Goal: Contribute content

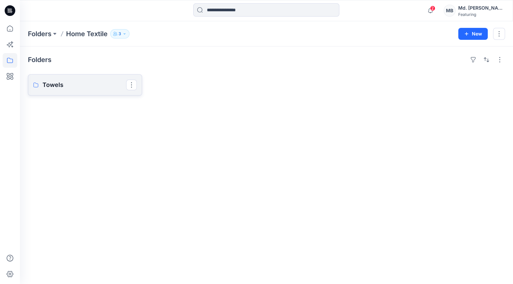
click at [47, 83] on p "Towels" at bounding box center [84, 84] width 84 height 9
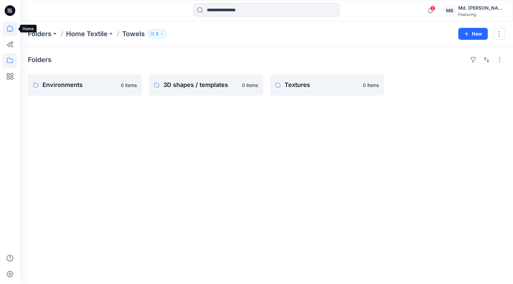
click at [13, 27] on icon at bounding box center [10, 28] width 15 height 15
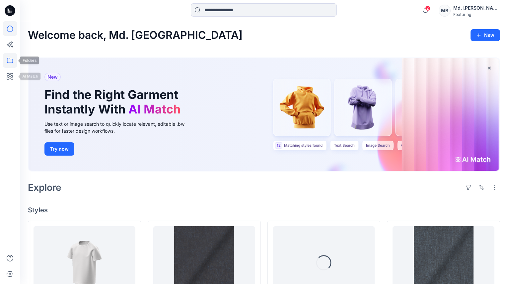
click at [9, 61] on icon at bounding box center [10, 60] width 15 height 15
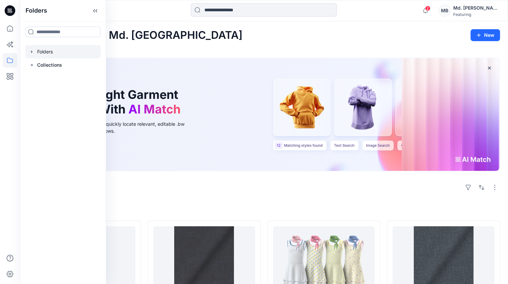
click at [31, 52] on icon "button" at bounding box center [31, 51] width 1 height 2
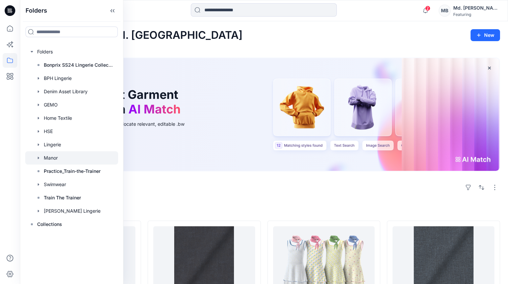
click at [57, 157] on div at bounding box center [71, 157] width 93 height 13
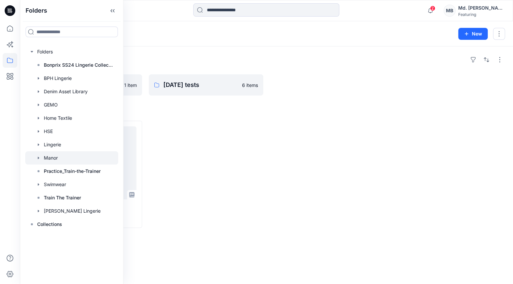
click at [177, 151] on div at bounding box center [206, 174] width 114 height 107
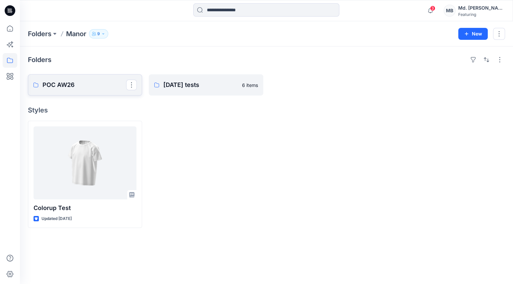
click at [79, 85] on p "POC AW26" at bounding box center [84, 84] width 84 height 9
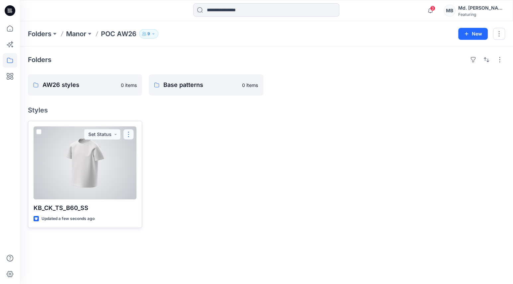
click at [132, 133] on button "button" at bounding box center [128, 134] width 11 height 11
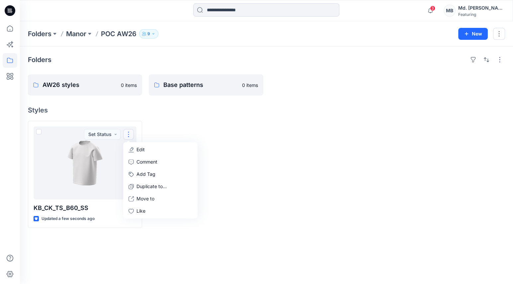
click at [200, 129] on div at bounding box center [206, 174] width 114 height 107
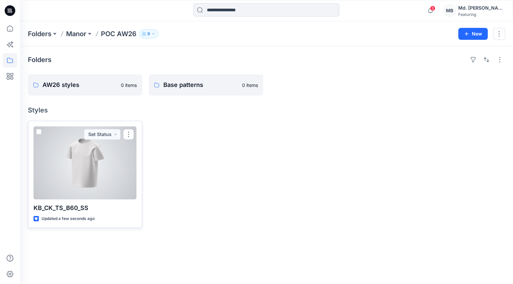
click at [38, 131] on span at bounding box center [38, 131] width 5 height 5
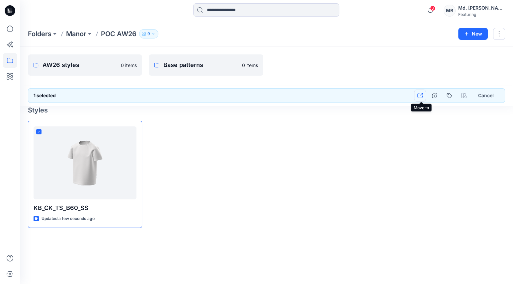
click at [423, 93] on icon "button" at bounding box center [419, 95] width 5 height 5
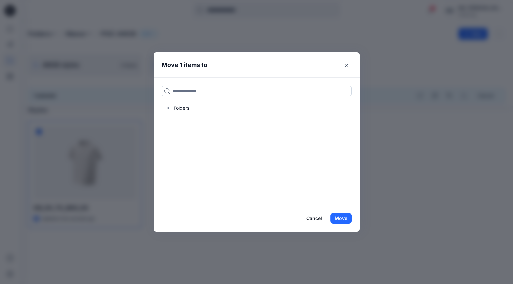
click at [177, 92] on input at bounding box center [257, 91] width 190 height 11
click at [169, 107] on icon "button" at bounding box center [168, 108] width 5 height 5
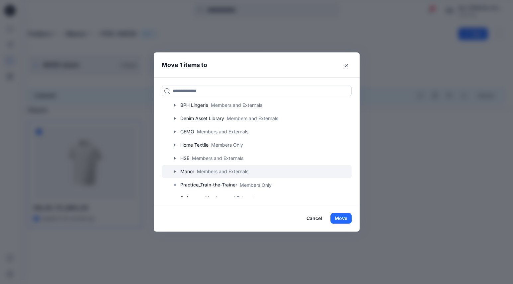
scroll to position [30, 0]
click at [175, 170] on icon "button" at bounding box center [174, 171] width 5 height 5
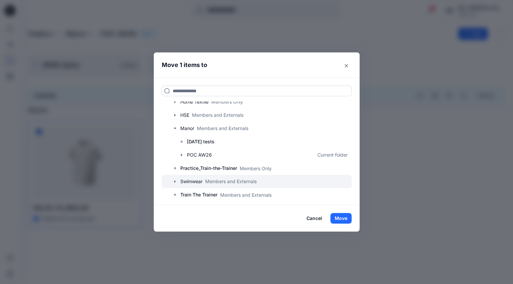
scroll to position [77, 0]
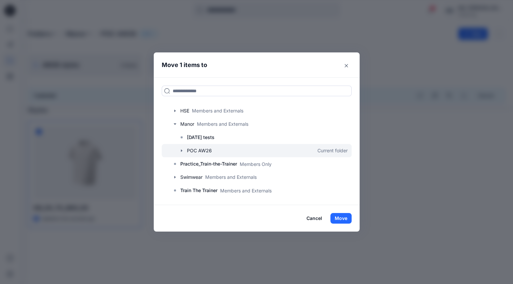
click at [180, 150] on icon "button" at bounding box center [181, 150] width 5 height 5
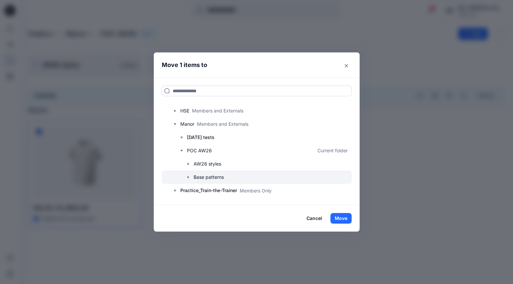
click at [203, 178] on div at bounding box center [257, 177] width 190 height 13
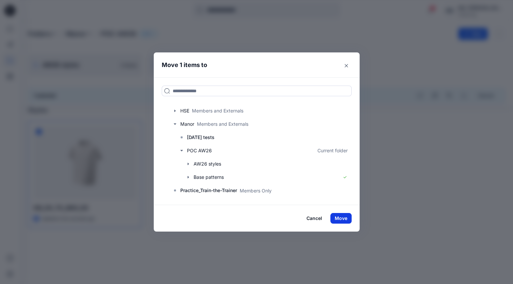
click at [337, 218] on button "Move" at bounding box center [340, 218] width 21 height 11
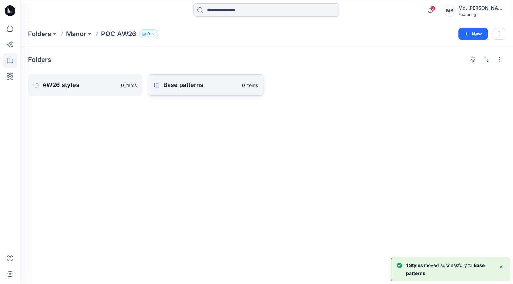
click at [200, 87] on p "Base patterns" at bounding box center [200, 84] width 74 height 9
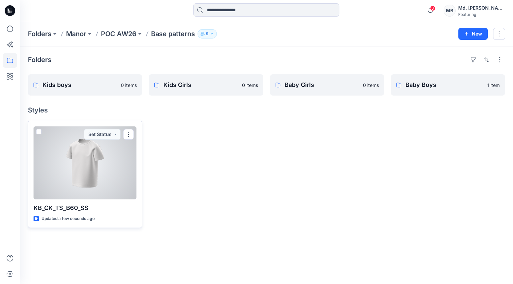
click at [97, 177] on div at bounding box center [85, 162] width 103 height 73
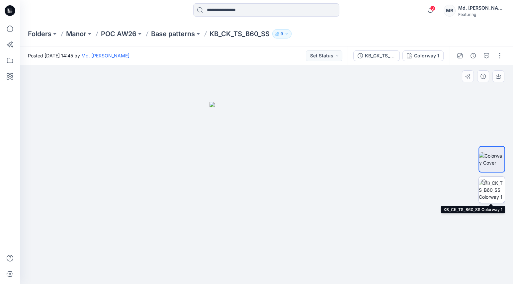
click at [496, 191] on div at bounding box center [491, 190] width 27 height 27
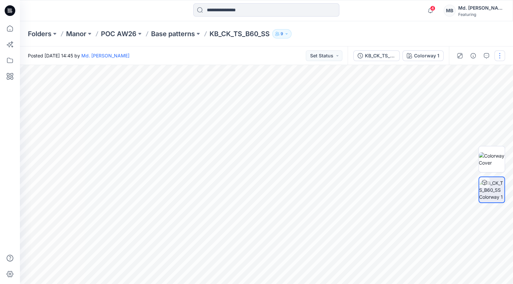
click at [501, 59] on button "button" at bounding box center [499, 55] width 11 height 11
click at [455, 89] on p "Edit" at bounding box center [457, 89] width 8 height 7
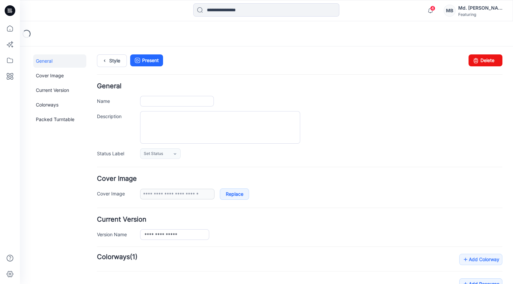
type input "**********"
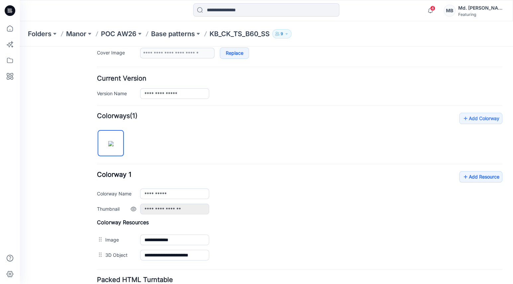
scroll to position [163, 0]
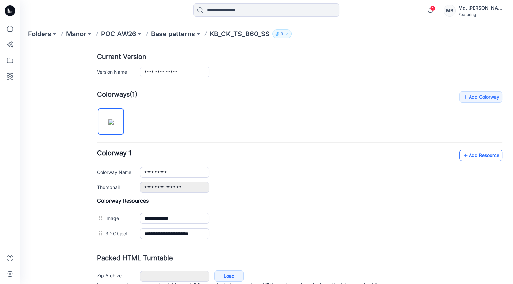
click at [472, 154] on link "Add Resource" at bounding box center [480, 155] width 43 height 11
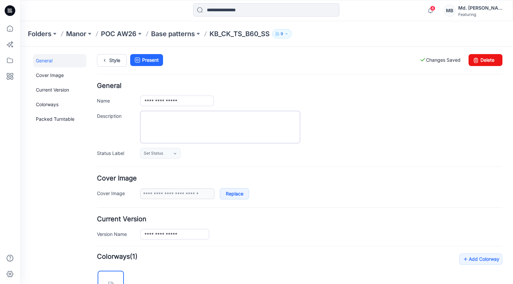
scroll to position [0, 0]
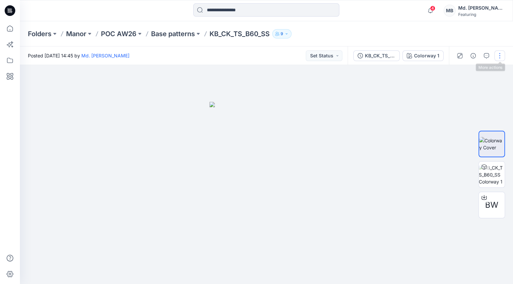
click at [499, 55] on button "button" at bounding box center [499, 55] width 11 height 11
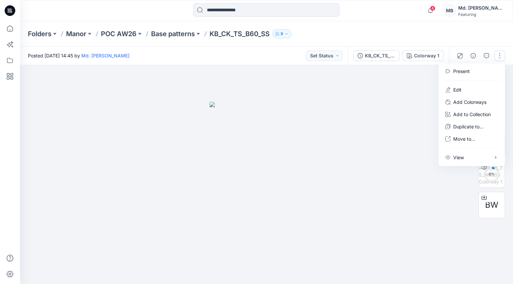
click at [500, 56] on button "button" at bounding box center [499, 55] width 11 height 11
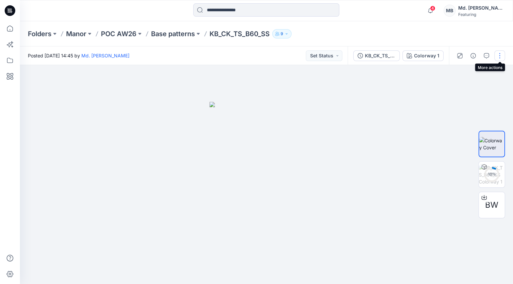
click at [500, 56] on button "button" at bounding box center [499, 55] width 11 height 11
